Goal: Task Accomplishment & Management: Manage account settings

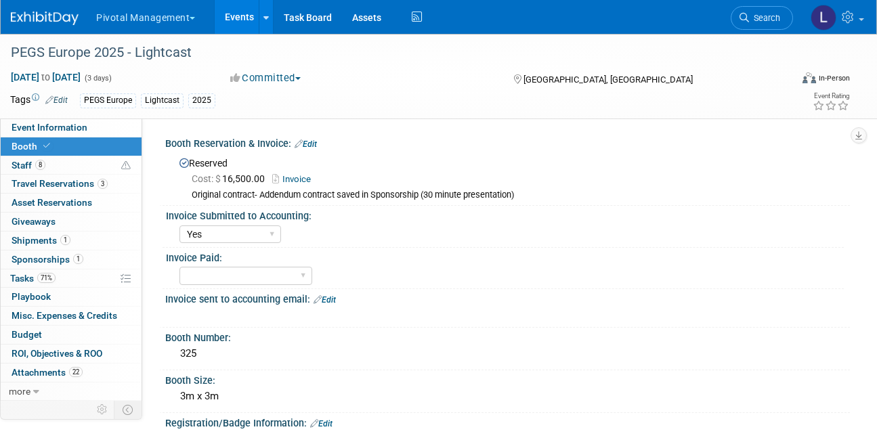
select select "Yes"
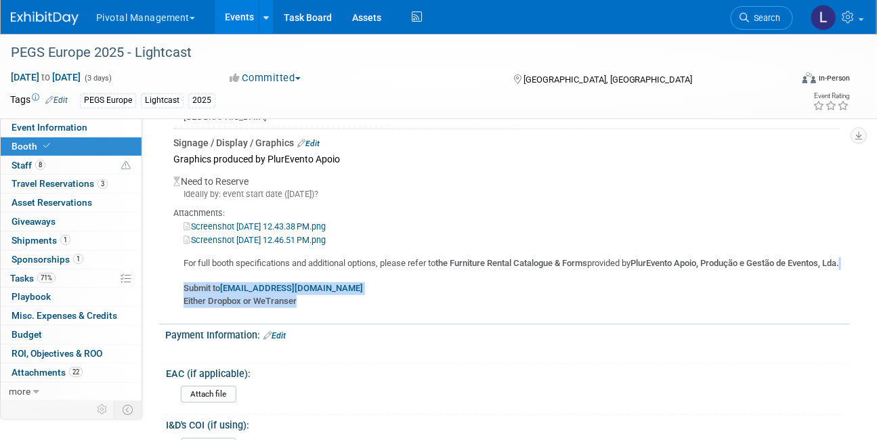
scroll to position [2108, 0]
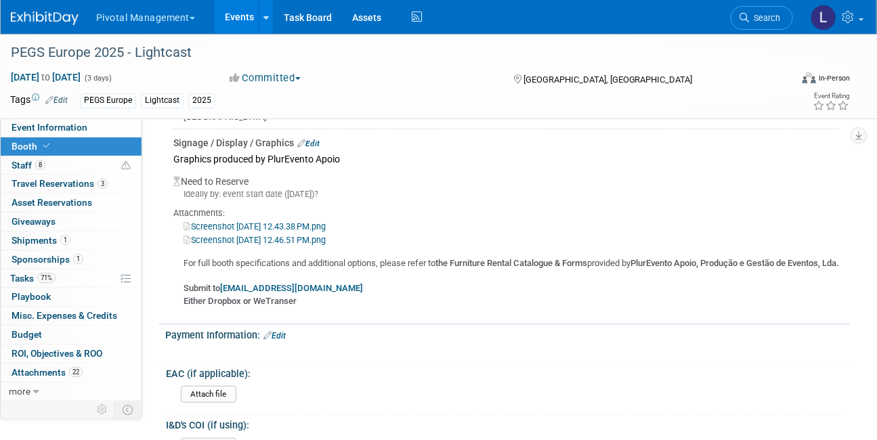
click at [753, 30] on li "Search" at bounding box center [762, 16] width 62 height 33
click at [752, 28] on link "Search" at bounding box center [762, 18] width 62 height 24
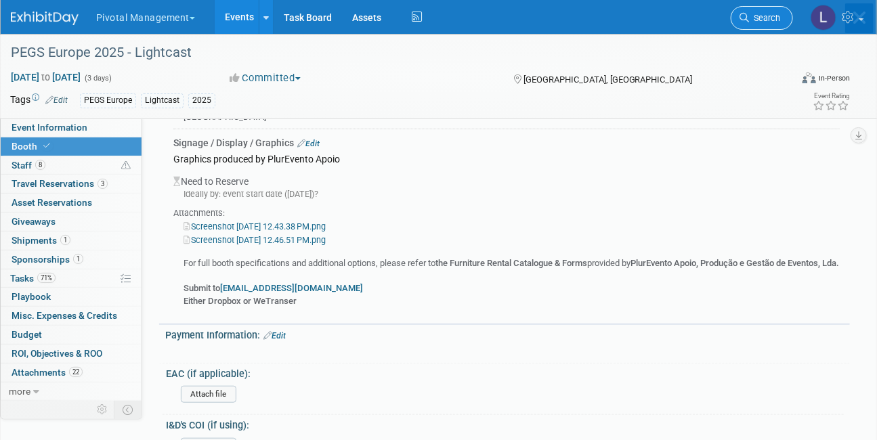
scroll to position [0, 0]
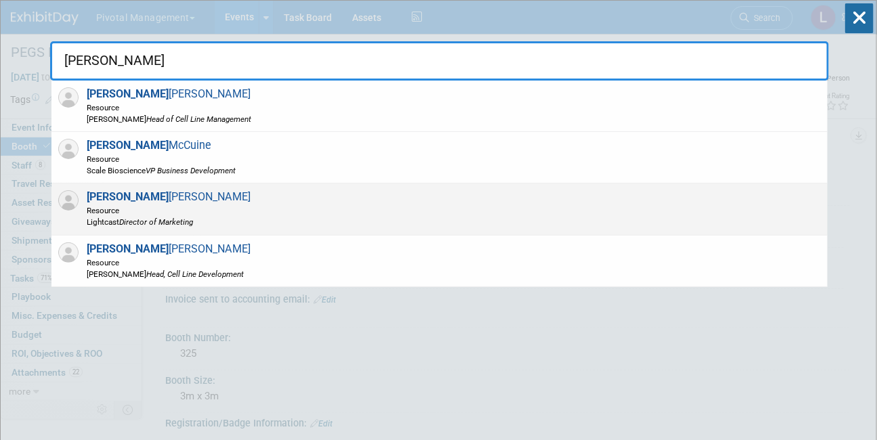
type input "[PERSON_NAME]"
click at [193, 217] on icon "Director of Marketing" at bounding box center [156, 221] width 74 height 9
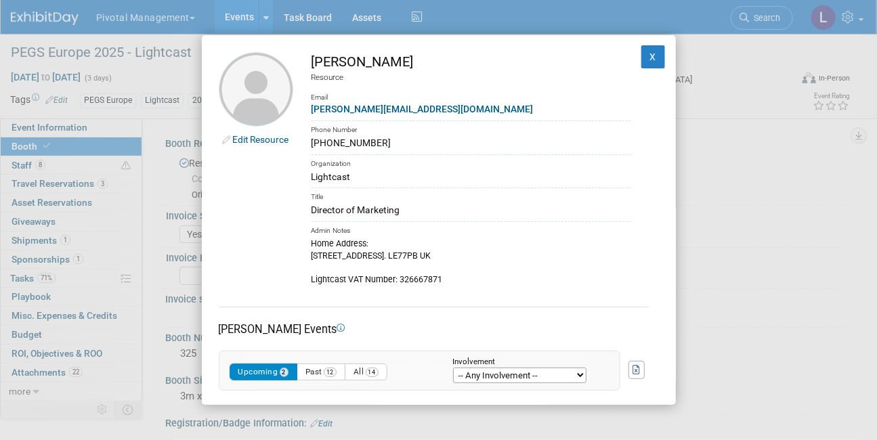
drag, startPoint x: 406, startPoint y: 146, endPoint x: 307, endPoint y: 146, distance: 98.9
click at [309, 146] on td "[PERSON_NAME] Resource Email [PERSON_NAME][EMAIL_ADDRESS][DOMAIN_NAME] Phone Nu…" at bounding box center [462, 169] width 338 height 234
copy div "[PHONE_NUMBER]"
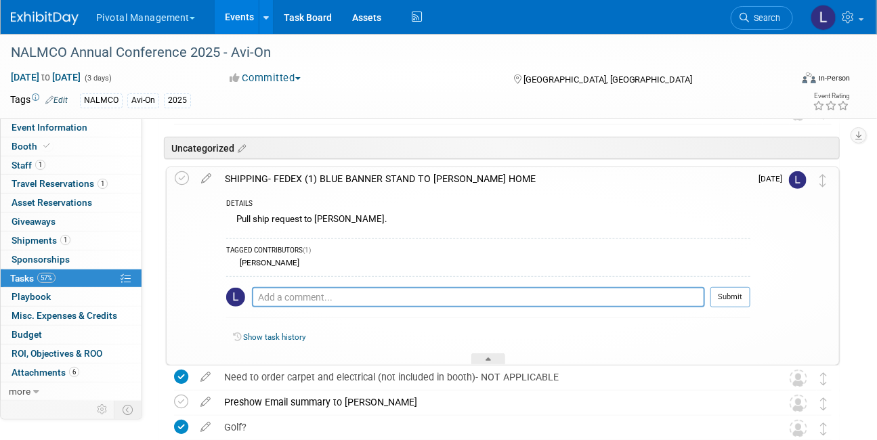
scroll to position [100, 0]
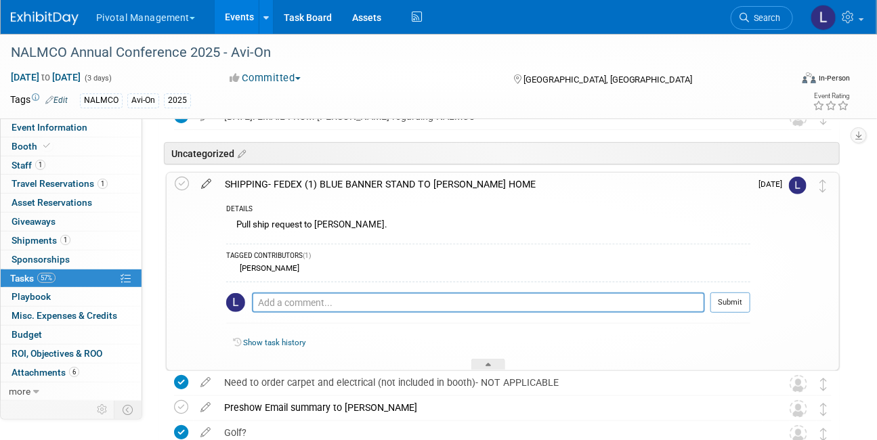
click at [210, 184] on icon at bounding box center [206, 181] width 24 height 17
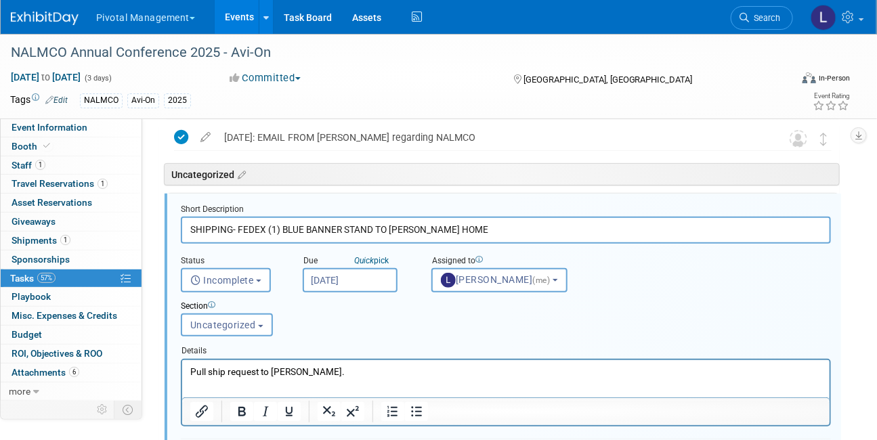
scroll to position [74, 0]
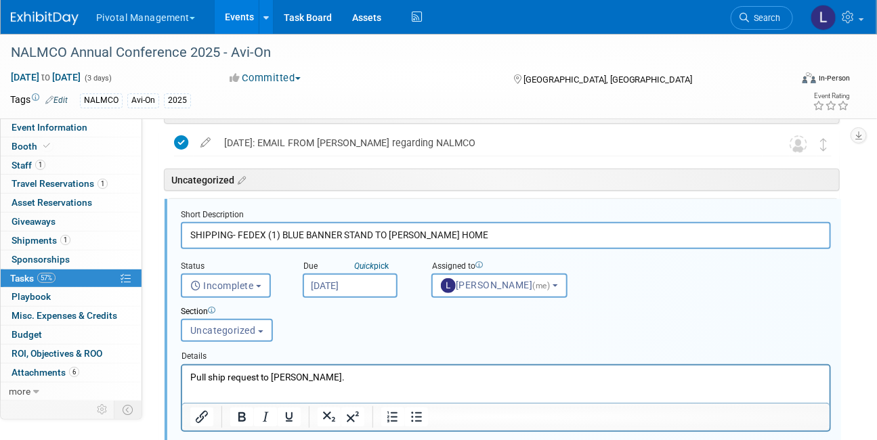
drag, startPoint x: 430, startPoint y: 234, endPoint x: 518, endPoint y: 239, distance: 88.2
click at [518, 239] on input "SHIPPING- FEDEX (1) BLUE BANNER STAND TO ERIC F HOME" at bounding box center [506, 235] width 650 height 26
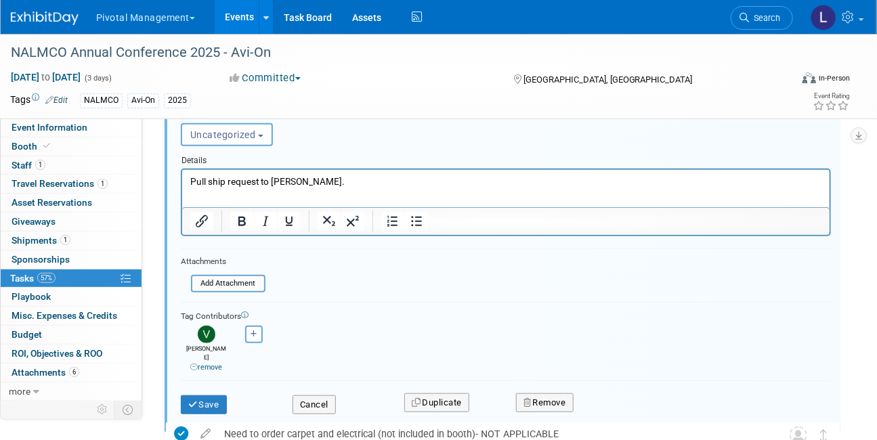
scroll to position [270, 0]
type input "SHIPPING- FEDEX (1) BLUE BANNER STAND TO ERIC F HOTEL"
click at [213, 395] on button "Save" at bounding box center [204, 404] width 46 height 19
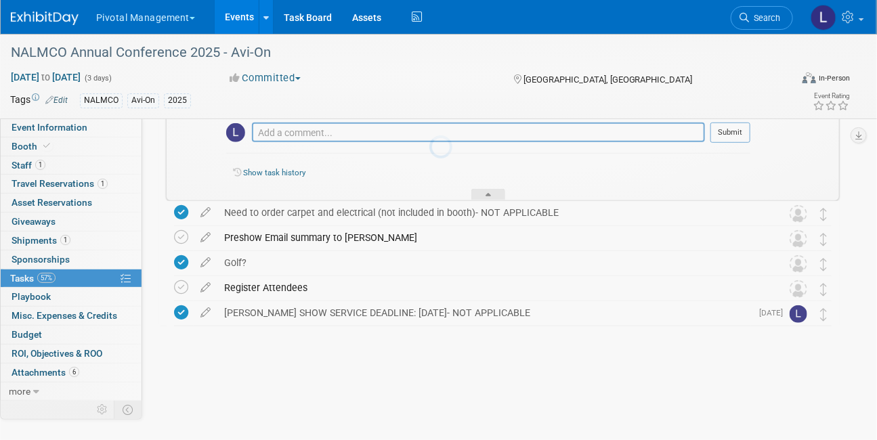
scroll to position [238, 0]
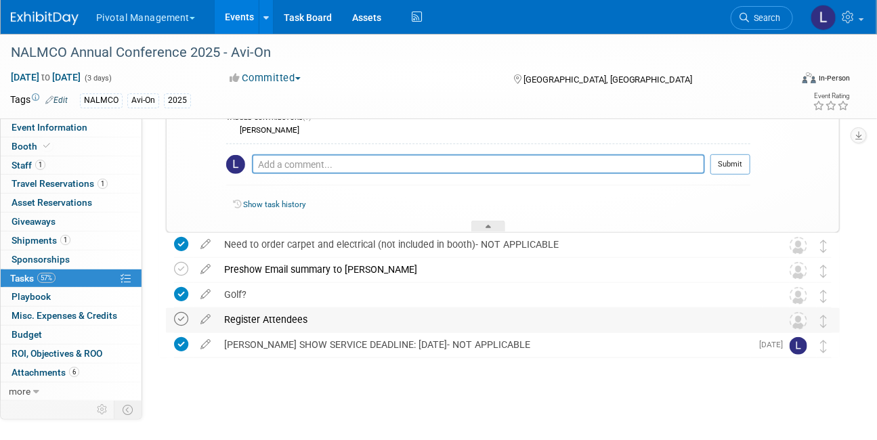
click at [182, 320] on icon at bounding box center [181, 319] width 14 height 14
click at [58, 146] on link "Booth" at bounding box center [71, 146] width 141 height 18
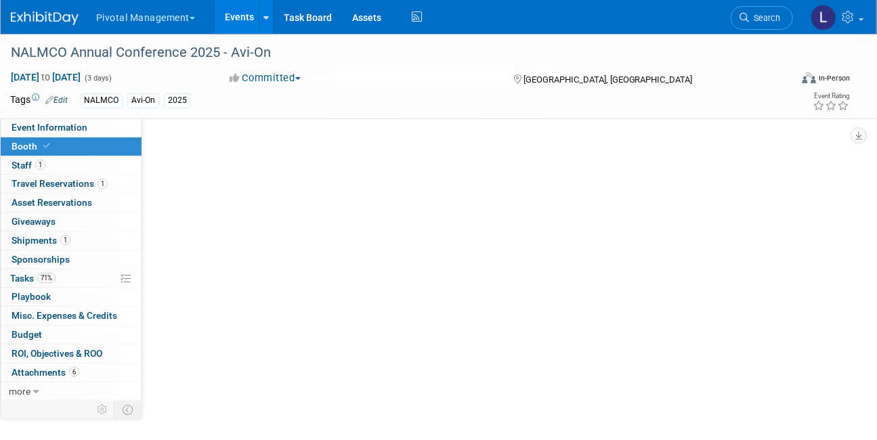
scroll to position [0, 0]
select select "Yes"
select select "Submitted to Accounting"
select select "Email Summary Only"
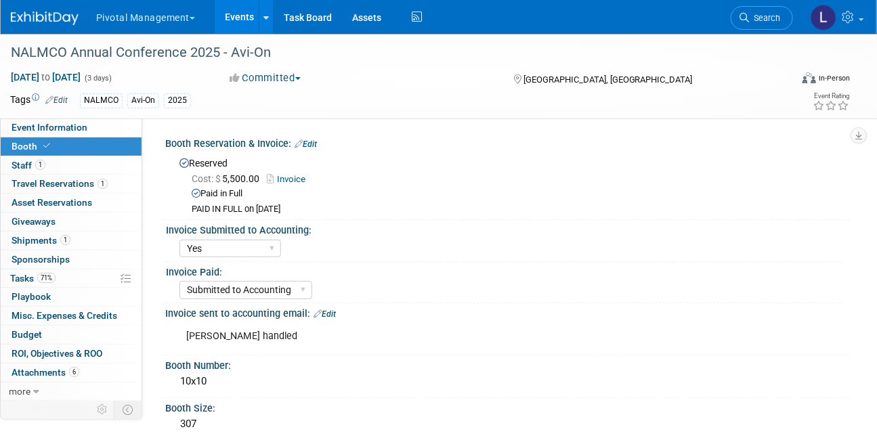
click at [775, 7] on link "Search" at bounding box center [762, 18] width 62 height 24
